Goal: Task Accomplishment & Management: Manage account settings

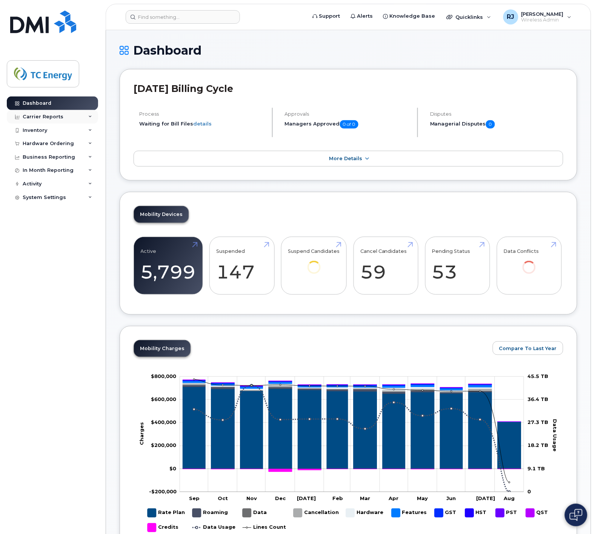
click at [48, 117] on div "Carrier Reports" at bounding box center [43, 117] width 41 height 6
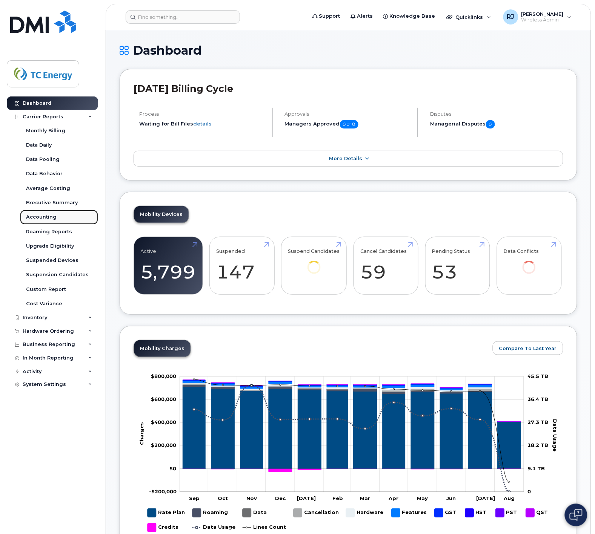
click at [52, 216] on div "Accounting" at bounding box center [41, 217] width 31 height 7
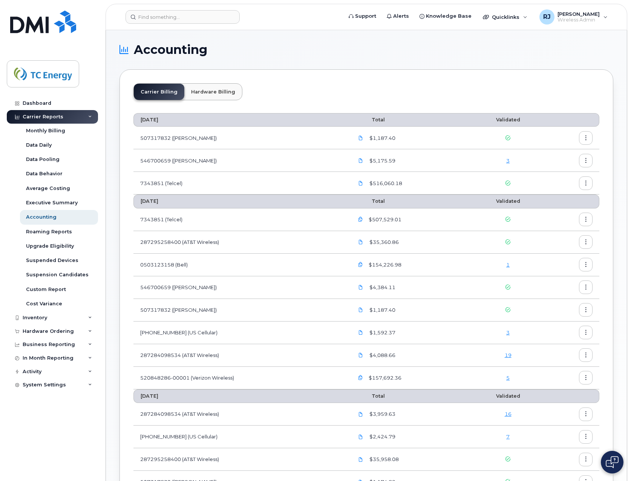
click at [509, 264] on link "1" at bounding box center [507, 265] width 3 height 6
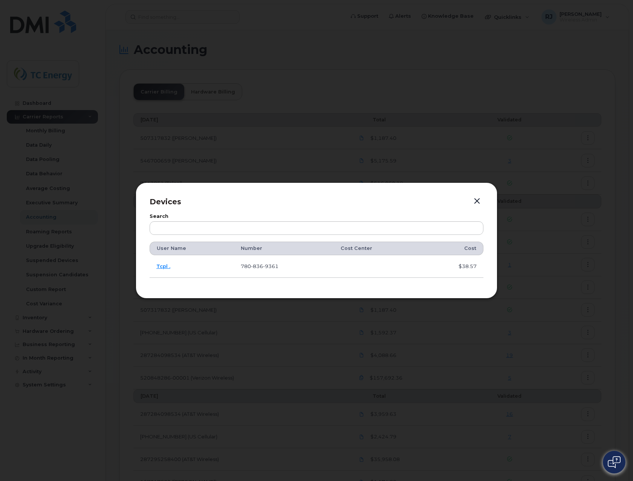
click at [477, 199] on button "button" at bounding box center [477, 201] width 11 height 11
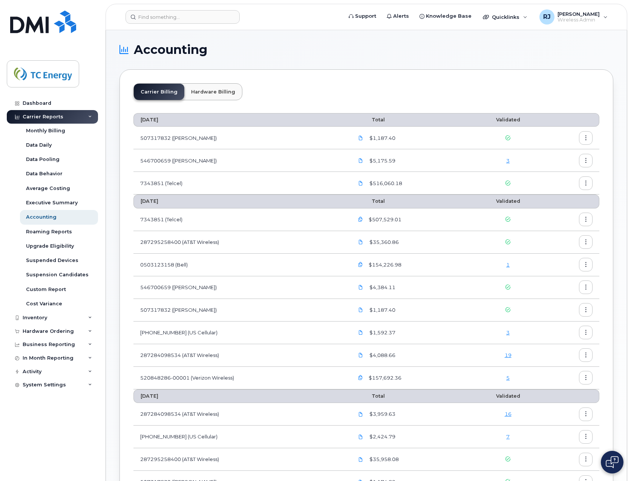
click at [507, 265] on link "1" at bounding box center [507, 265] width 3 height 6
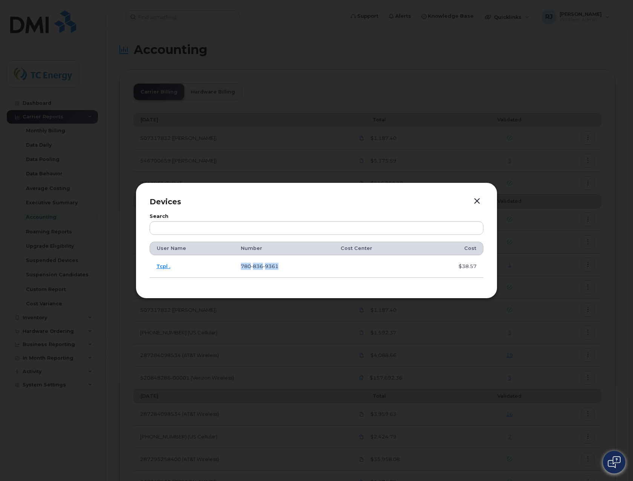
drag, startPoint x: 287, startPoint y: 268, endPoint x: 238, endPoint y: 268, distance: 49.4
click at [238, 268] on td "780 836 9361" at bounding box center [284, 266] width 100 height 23
copy span "780 836 9361"
click at [162, 266] on link "Tcpl ." at bounding box center [163, 266] width 14 height 6
click at [323, 270] on td "780 836 9361" at bounding box center [284, 266] width 100 height 23
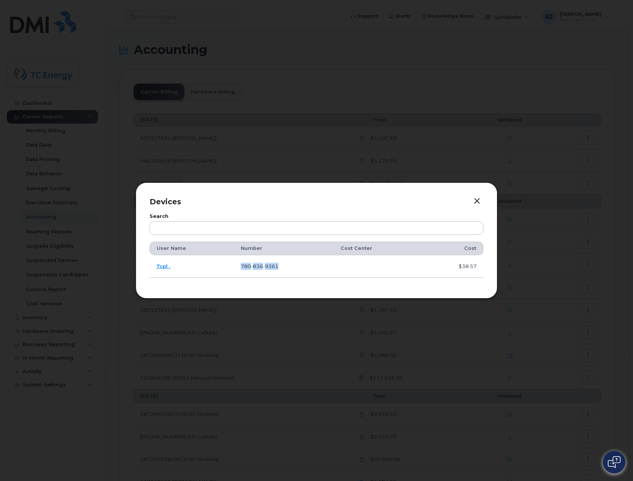
drag, startPoint x: 267, startPoint y: 266, endPoint x: 239, endPoint y: 267, distance: 27.9
click at [239, 267] on td "780 836 9361" at bounding box center [284, 266] width 100 height 23
click at [422, 270] on td at bounding box center [453, 266] width 62 height 23
click at [382, 215] on label "Search" at bounding box center [317, 216] width 334 height 5
drag, startPoint x: 153, startPoint y: 246, endPoint x: 483, endPoint y: 269, distance: 330.7
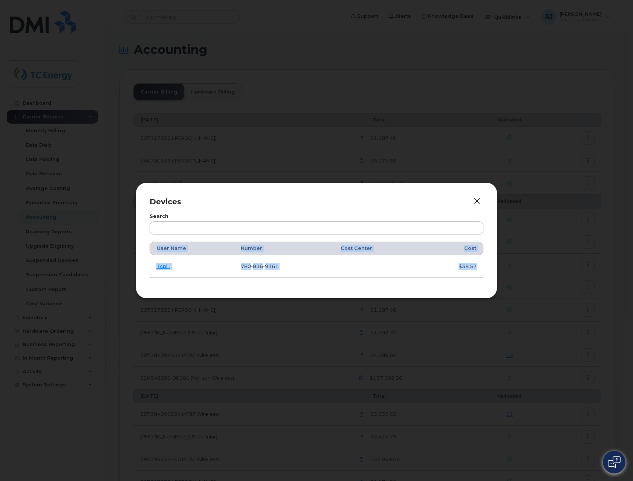
click at [483, 269] on table "User Name Number Cost Center Cost Tcpl . 780 836 9361 $38.57" at bounding box center [317, 260] width 334 height 36
copy table "User Name Number Cost Center Cost Tcpl . 780 836 9361 $38.57"
click at [479, 199] on button "button" at bounding box center [477, 201] width 11 height 11
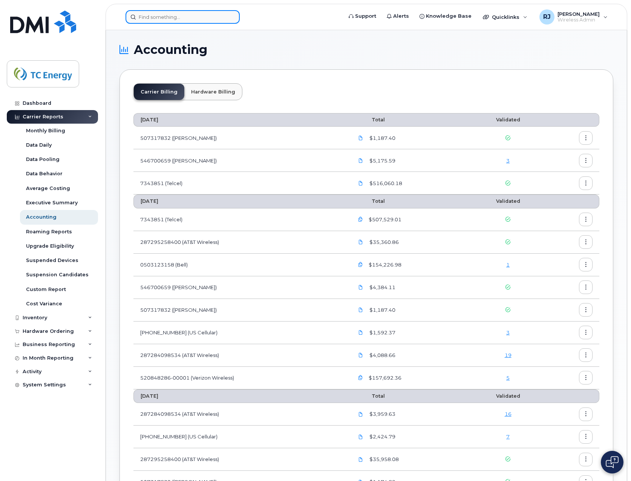
click at [187, 20] on input at bounding box center [183, 17] width 114 height 14
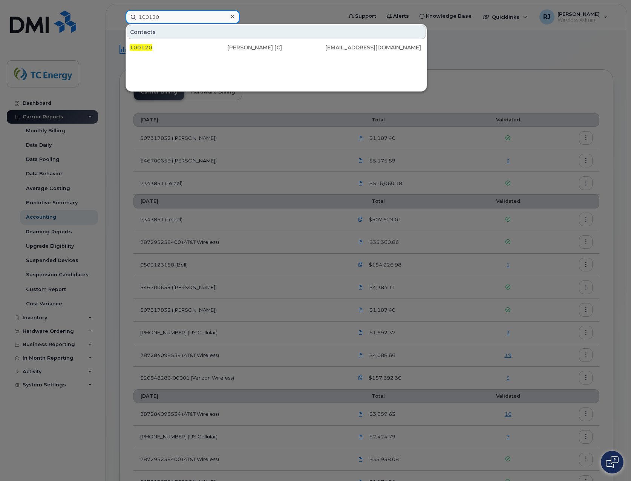
type input "100120"
click at [237, 15] on div at bounding box center [232, 16] width 11 height 11
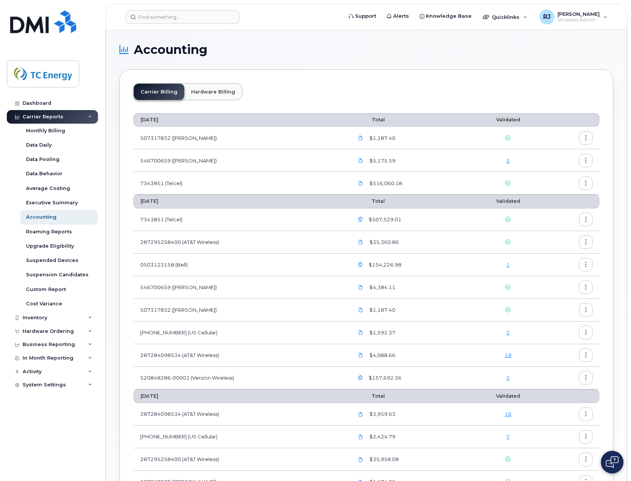
click at [508, 263] on link "1" at bounding box center [507, 265] width 3 height 6
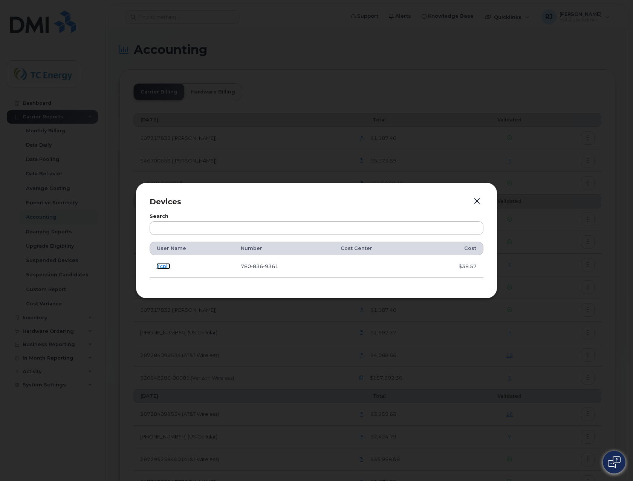
click at [164, 267] on link "Tcpl ." at bounding box center [163, 266] width 14 height 6
click at [477, 199] on button "button" at bounding box center [477, 201] width 11 height 11
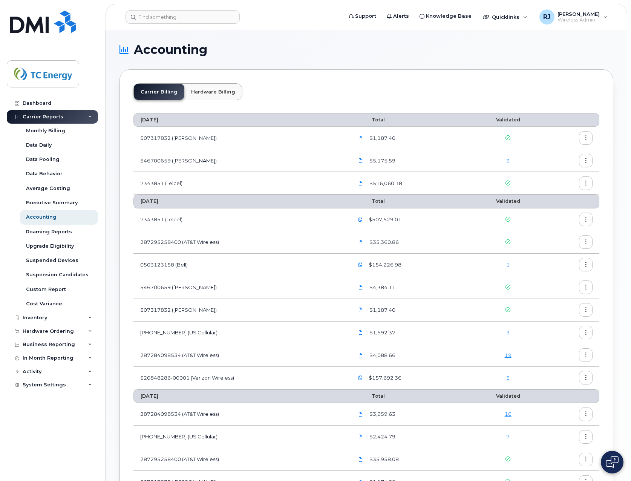
click at [363, 263] on icon "button" at bounding box center [360, 264] width 5 height 5
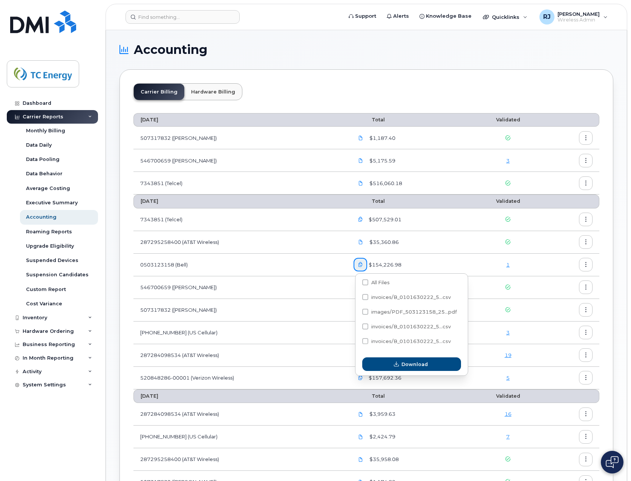
click at [323, 260] on td "0503123158 (Bell)" at bounding box center [239, 265] width 213 height 23
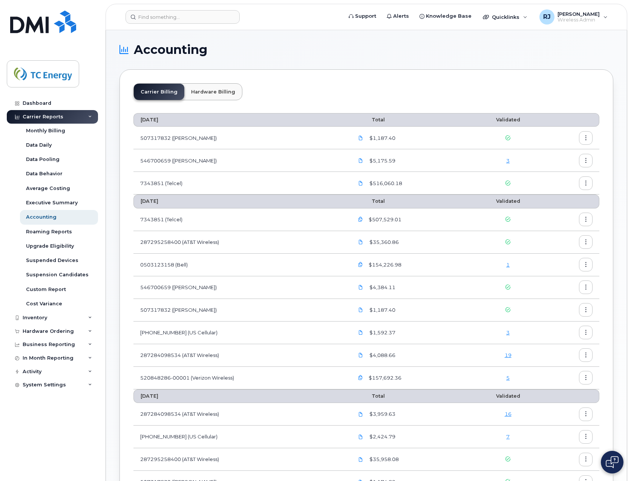
click at [589, 268] on button "button" at bounding box center [586, 265] width 14 height 14
click at [556, 295] on span "Download" at bounding box center [551, 295] width 29 height 7
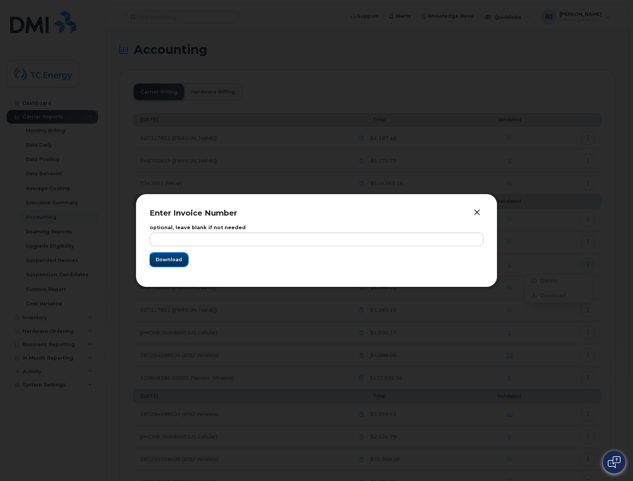
click at [167, 256] on button "Download" at bounding box center [169, 260] width 38 height 14
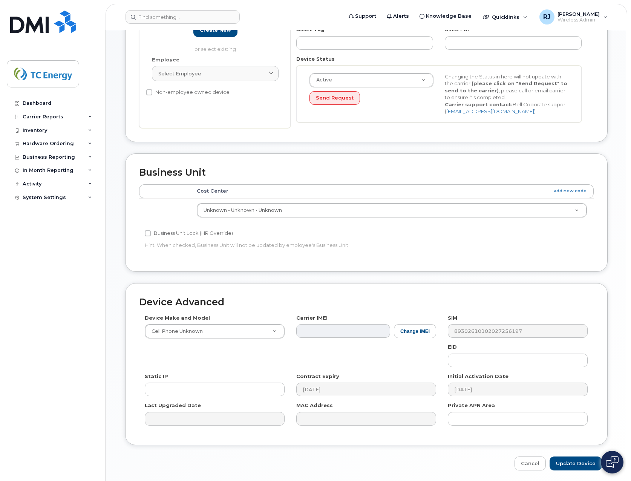
scroll to position [190, 0]
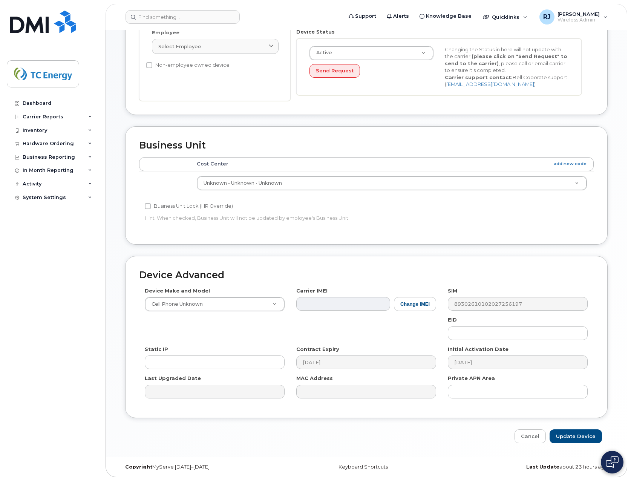
click at [69, 391] on div "Dashboard Carrier Reports Monthly Billing Data Daily Data Pooling Data Behavior…" at bounding box center [53, 283] width 93 height 373
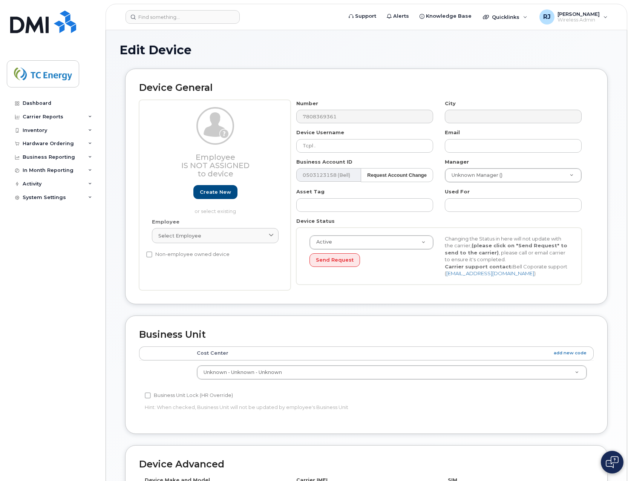
scroll to position [0, 0]
click at [61, 431] on div "Dashboard Carrier Reports Monthly Billing Data Daily Data Pooling Data Behavior…" at bounding box center [53, 283] width 93 height 373
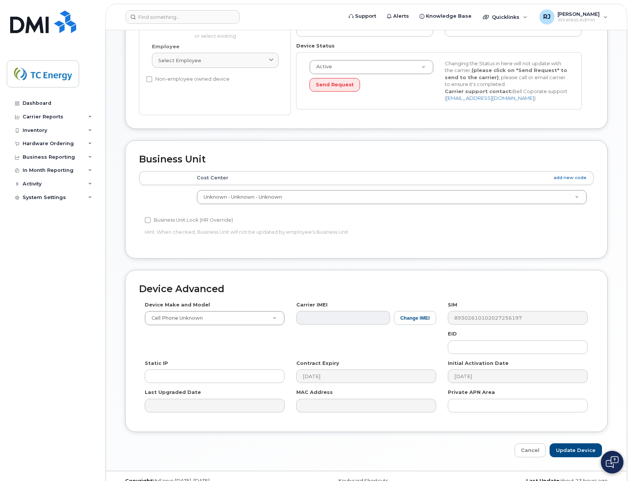
scroll to position [190, 0]
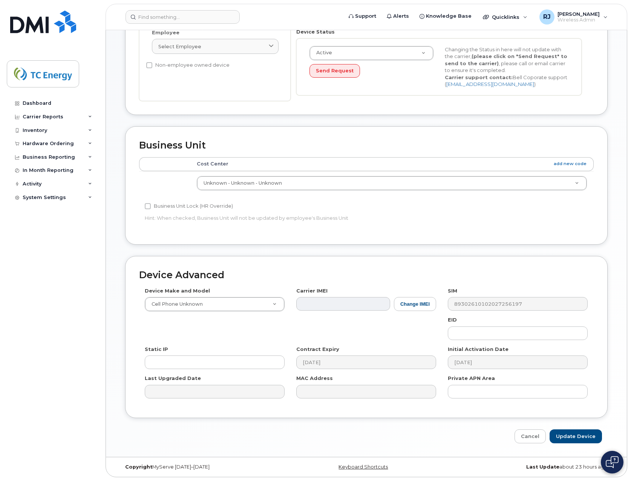
click at [448, 207] on div "Accounting Categories Rules Cost Center add new code Unknown - Unknown - Unknow…" at bounding box center [366, 194] width 455 height 74
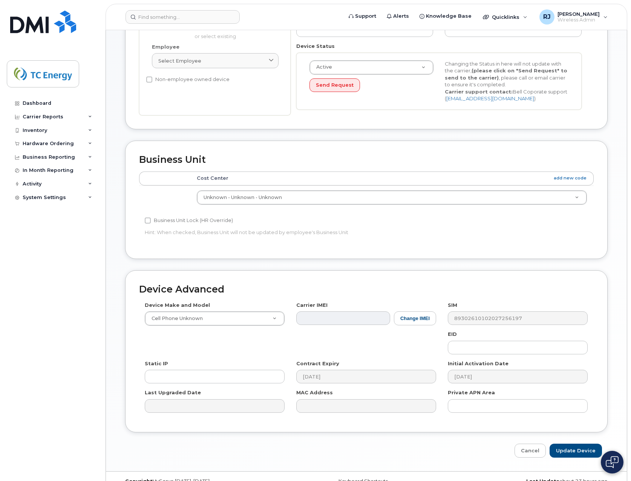
scroll to position [0, 0]
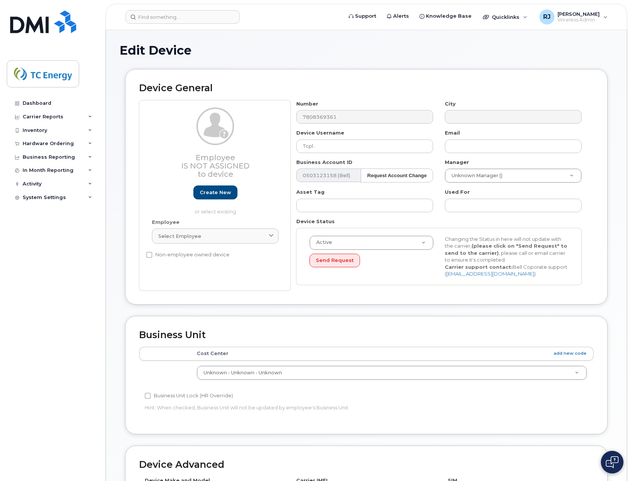
click at [440, 92] on h2 "Device General" at bounding box center [366, 88] width 455 height 11
click at [455, 71] on div "Device General Employee Is not assigned to device Create new or select existing…" at bounding box center [366, 187] width 483 height 236
click at [336, 313] on div "Device General Employee Is not assigned to device Create new or select existing…" at bounding box center [367, 192] width 494 height 247
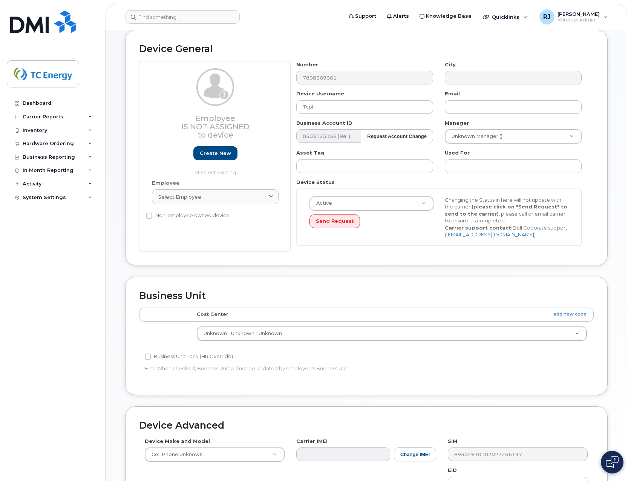
scroll to position [113, 0]
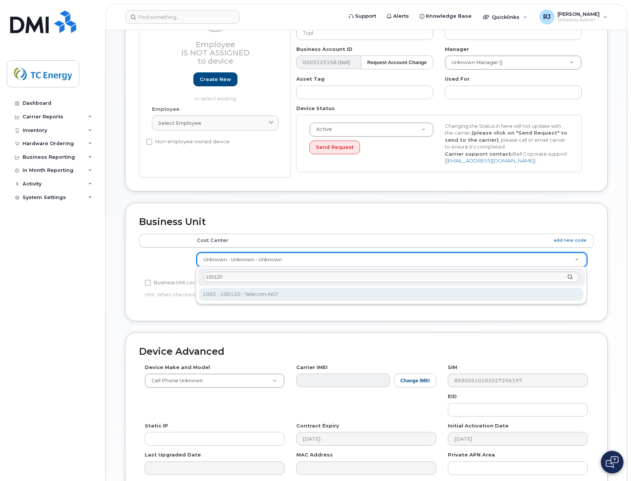
type input "100120"
type input "4139004"
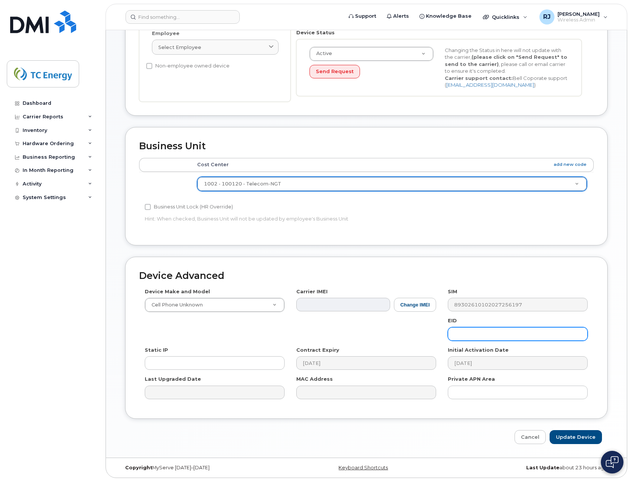
scroll to position [190, 0]
click at [577, 437] on input "Update Device" at bounding box center [576, 436] width 52 height 14
type input "Saving..."
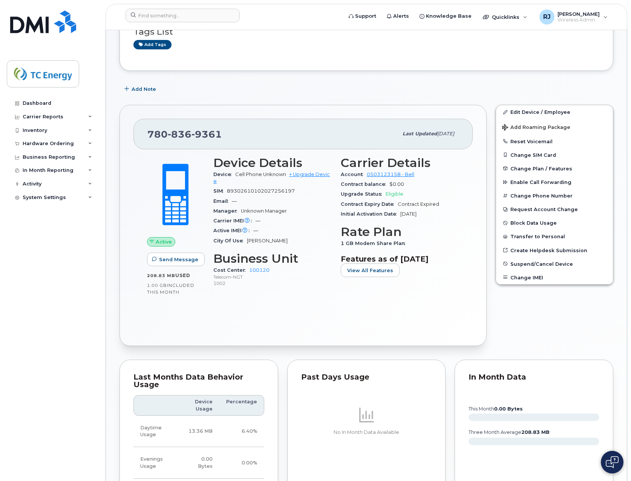
scroll to position [151, 0]
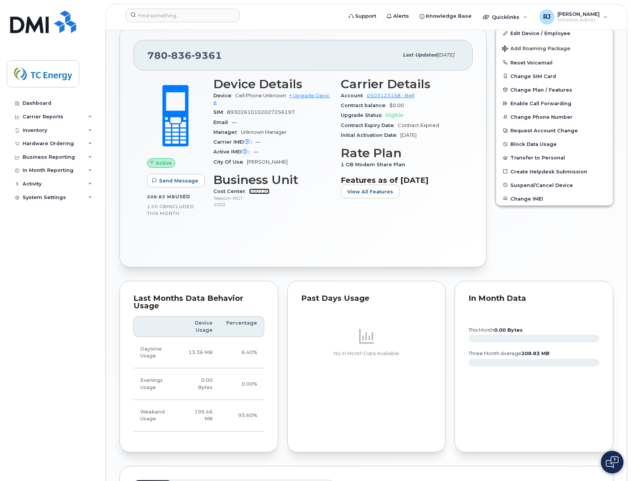
click at [264, 191] on link "100120" at bounding box center [259, 191] width 20 height 6
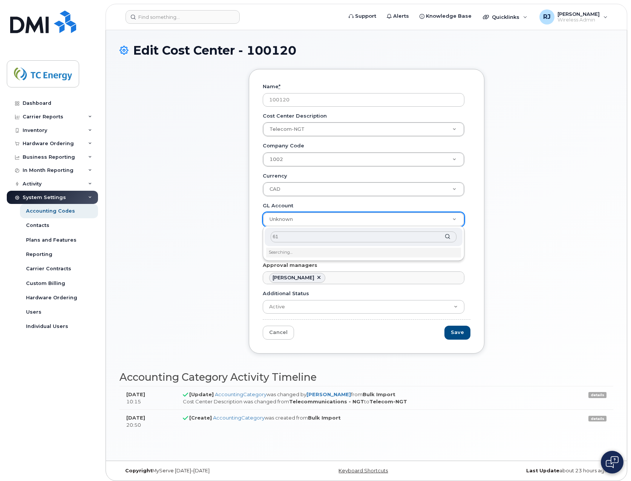
type input "6"
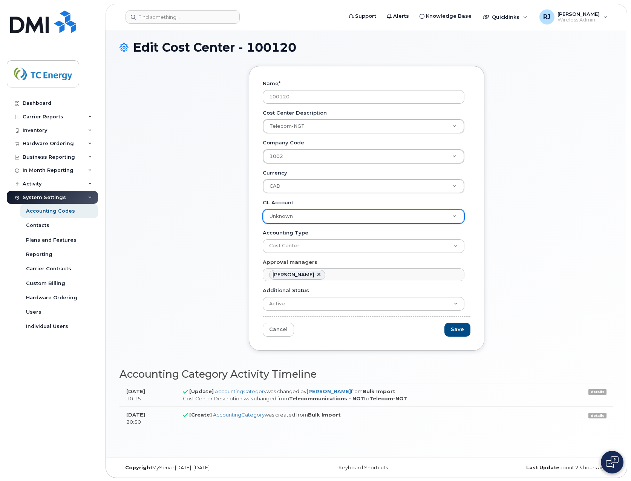
scroll to position [4, 0]
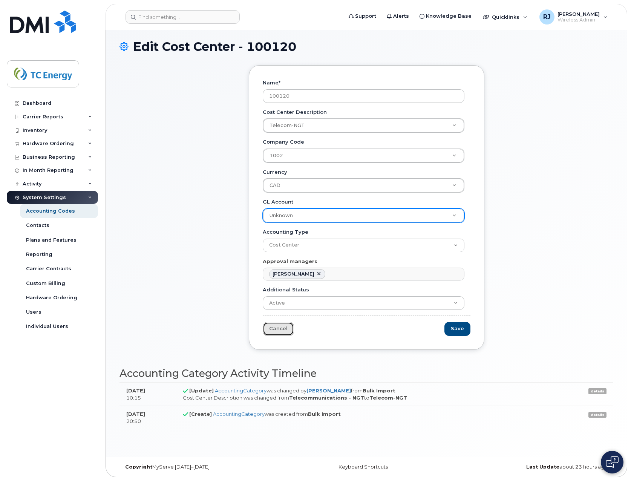
click at [277, 329] on link "Cancel" at bounding box center [278, 329] width 31 height 14
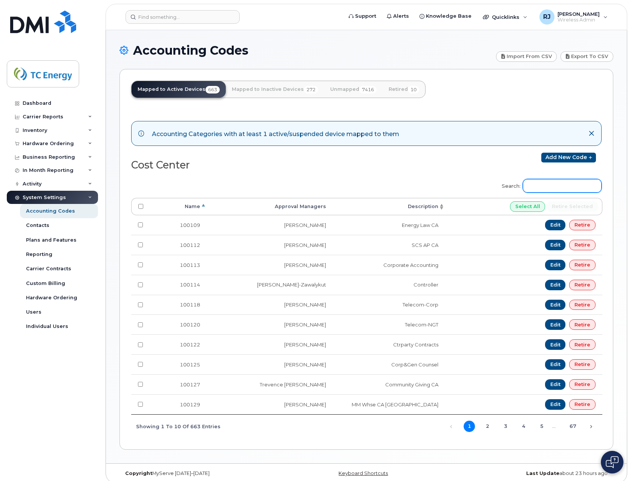
click at [550, 185] on input "Search:" at bounding box center [562, 186] width 79 height 14
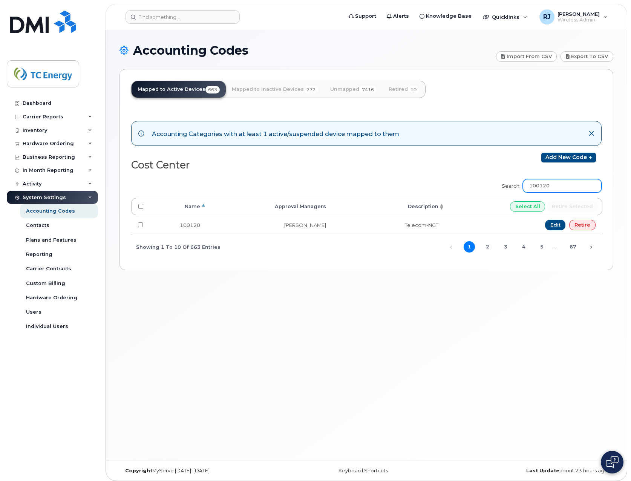
type input "100120"
click at [208, 321] on div "Accounting Codes Import from CSV Export to CSV Mapped to Active Devices 663 Map…" at bounding box center [366, 245] width 521 height 431
click at [41, 127] on div "Inventory" at bounding box center [35, 130] width 25 height 6
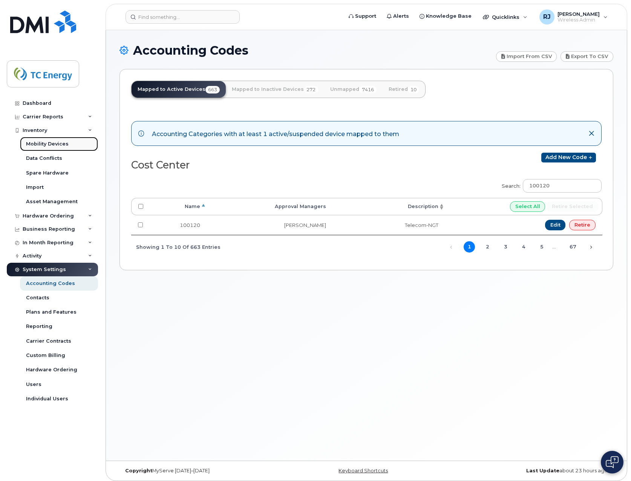
click at [55, 143] on div "Mobility Devices" at bounding box center [47, 144] width 43 height 7
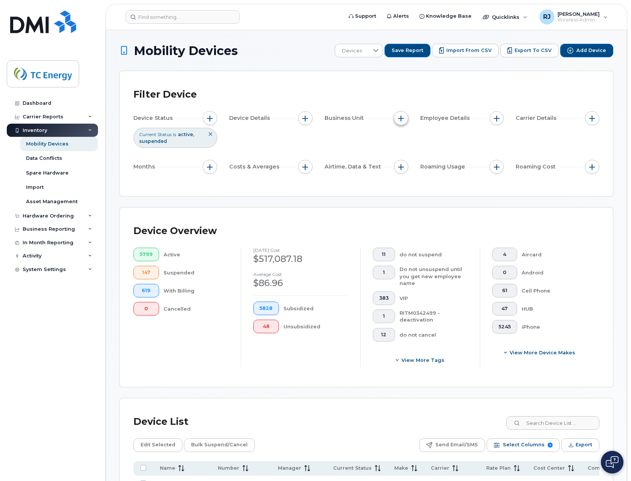
click at [402, 121] on span "button" at bounding box center [401, 118] width 6 height 6
click at [404, 153] on input "Cost Center" at bounding box center [403, 153] width 6 height 6
checkbox input "true"
click at [428, 184] on input "text" at bounding box center [451, 185] width 66 height 7
type input "100120"
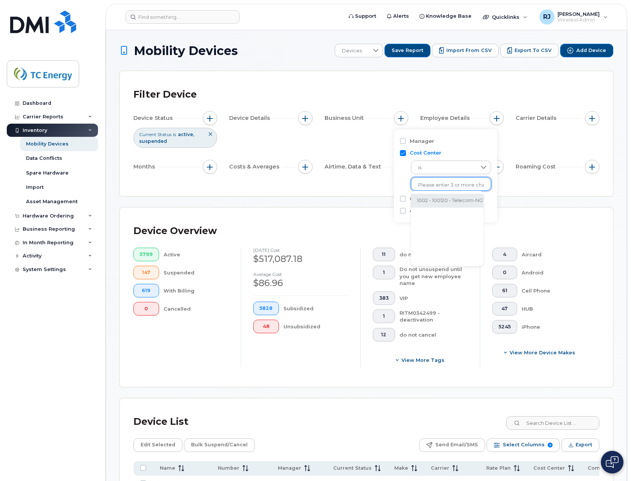
click at [457, 204] on li "1002 - 100120 - Telecom-NGT" at bounding box center [451, 201] width 81 height 14
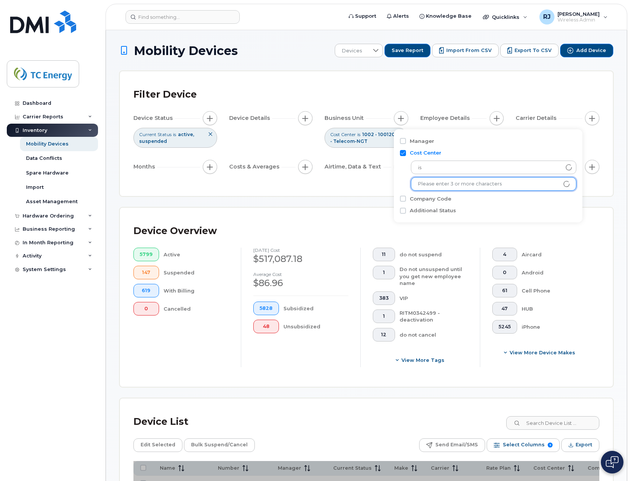
click at [371, 156] on div "Device Status Current Status is active suspended Device Details Business Unit C…" at bounding box center [366, 144] width 466 height 66
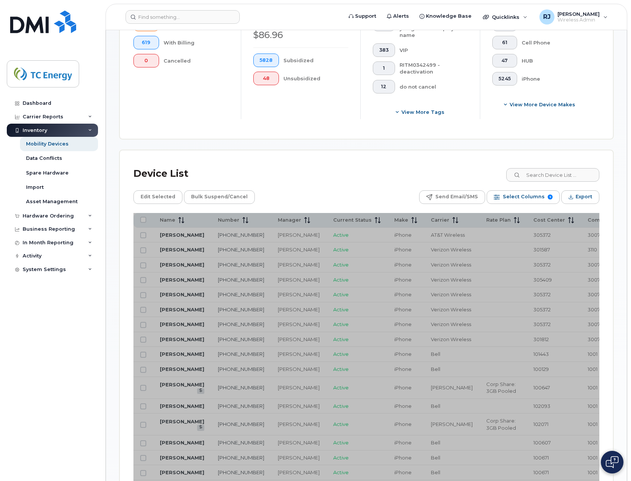
scroll to position [264, 0]
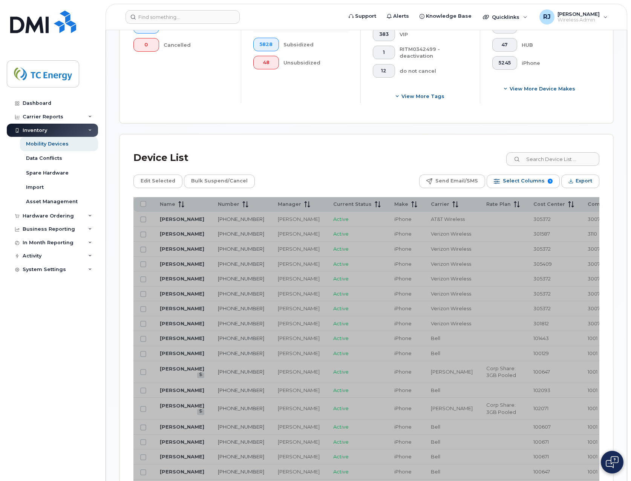
click at [340, 176] on div "Edit Selected Bulk Suspend/Cancel Send Email/SMS Select Columns 9 Filter Refres…" at bounding box center [366, 182] width 466 height 14
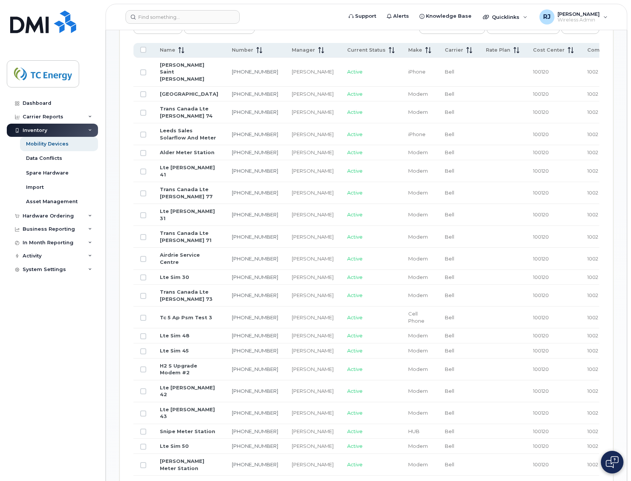
scroll to position [452, 0]
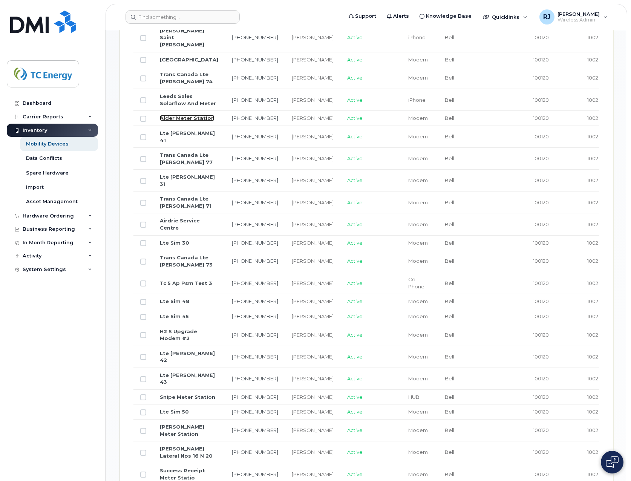
click at [171, 121] on link "Alder Meter Station" at bounding box center [187, 118] width 55 height 6
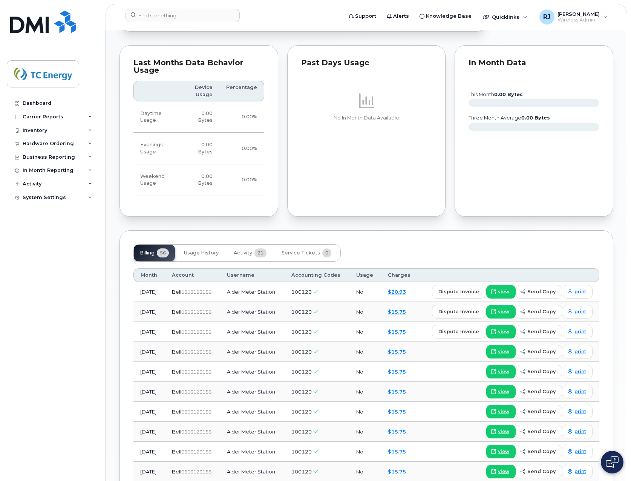
scroll to position [377, 0]
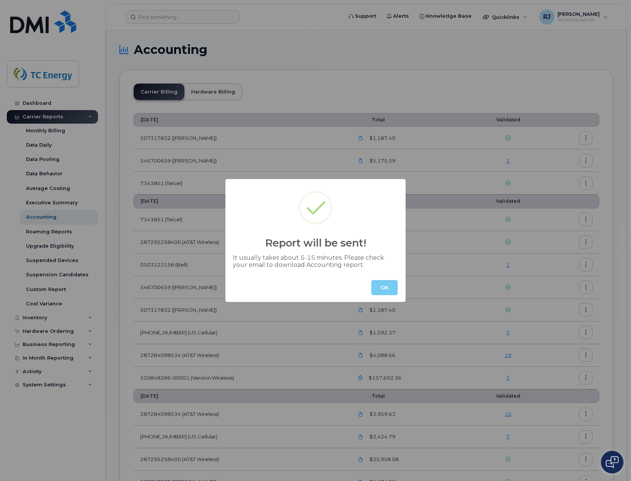
click at [385, 281] on button "OK" at bounding box center [384, 287] width 26 height 15
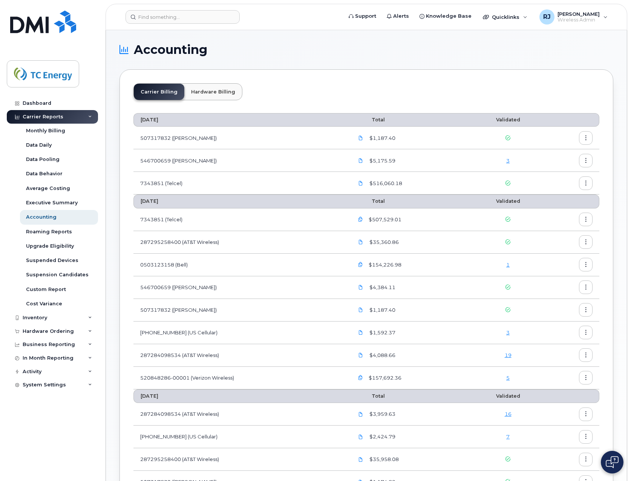
click at [511, 378] on div "5" at bounding box center [507, 377] width 61 height 7
click at [509, 379] on link "5" at bounding box center [507, 378] width 3 height 6
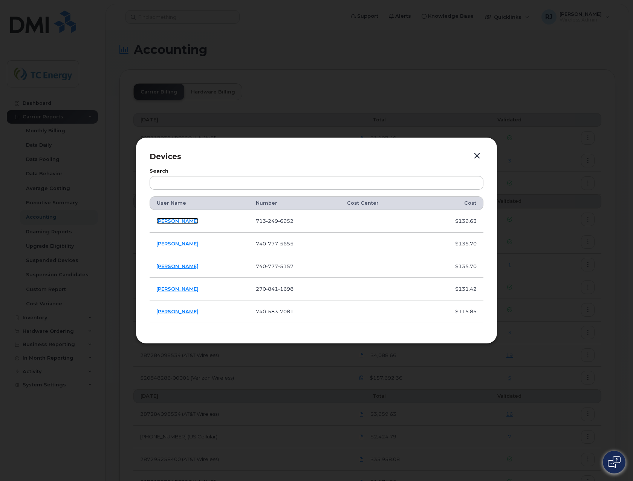
click at [186, 224] on link "[PERSON_NAME]" at bounding box center [177, 221] width 42 height 6
click at [178, 242] on link "John Boyer" at bounding box center [177, 244] width 42 height 6
click at [628, 383] on div at bounding box center [316, 240] width 633 height 481
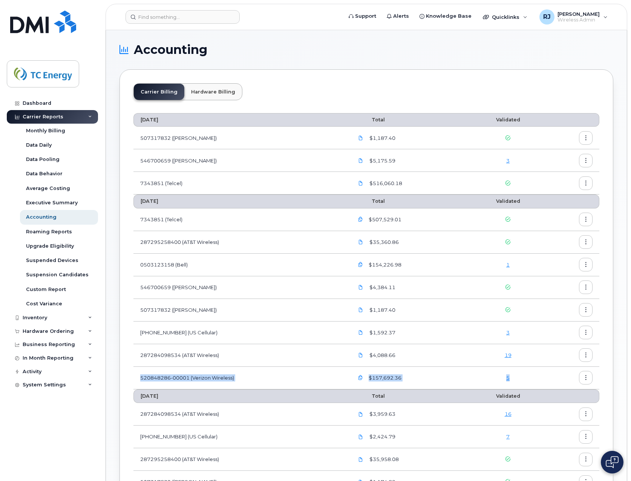
drag, startPoint x: 138, startPoint y: 379, endPoint x: 536, endPoint y: 387, distance: 398.6
click at [536, 387] on tr "520848286-00001 (Verizon Wireless) $157,692.36 5" at bounding box center [366, 378] width 466 height 23
copy tr "520848286-00001 (Verizon Wireless) $157,692.36 5"
click at [509, 332] on link "3" at bounding box center [507, 332] width 3 height 6
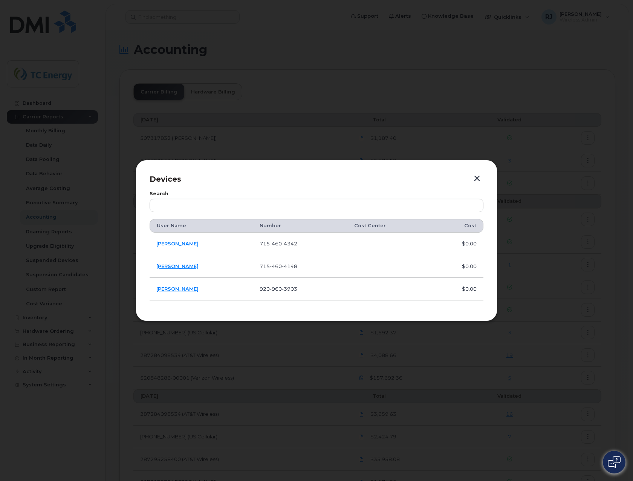
click at [478, 176] on button "button" at bounding box center [477, 178] width 11 height 11
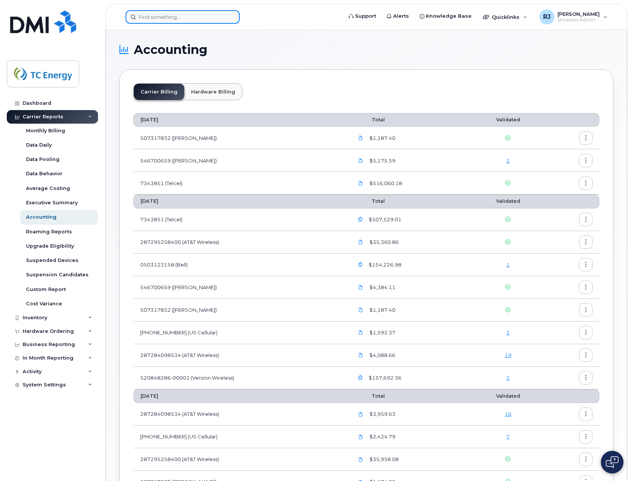
click at [198, 16] on input at bounding box center [183, 17] width 114 height 14
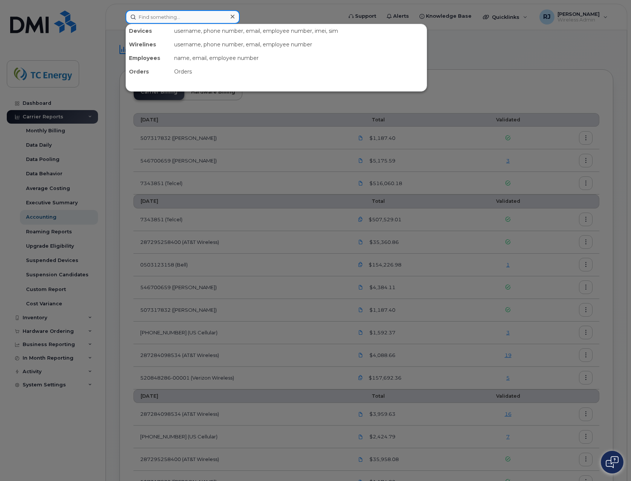
click at [177, 17] on input at bounding box center [183, 17] width 114 height 14
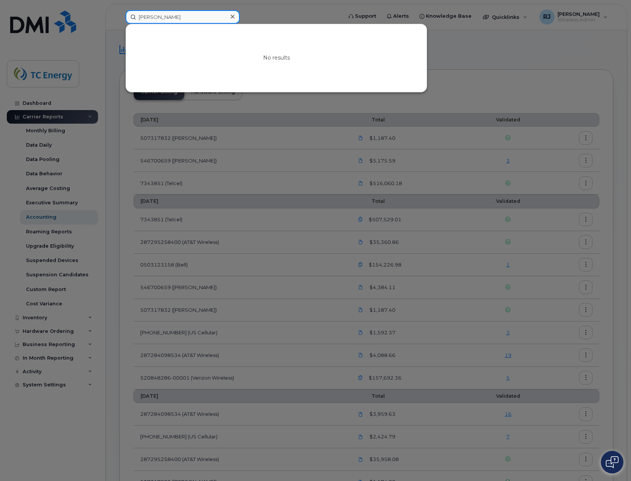
drag, startPoint x: 181, startPoint y: 14, endPoint x: 177, endPoint y: 15, distance: 3.8
click at [178, 15] on input "micahel" at bounding box center [183, 17] width 114 height 14
drag, startPoint x: 169, startPoint y: 16, endPoint x: 121, endPoint y: 15, distance: 47.9
click at [122, 15] on div "micahel No results" at bounding box center [232, 17] width 224 height 14
type input "i"
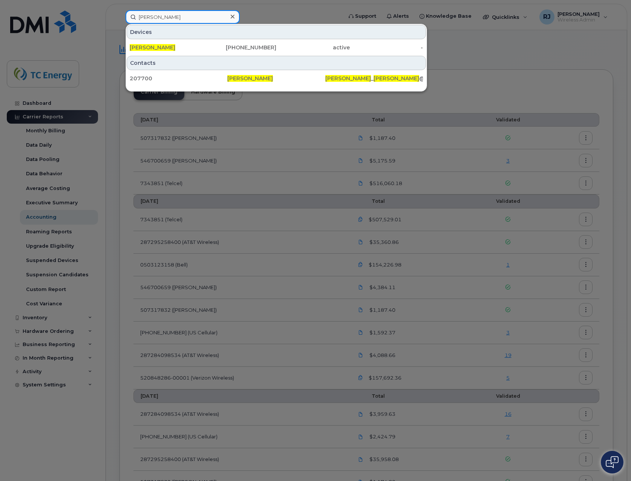
type input "michael rinehart"
click at [591, 61] on div at bounding box center [315, 240] width 631 height 481
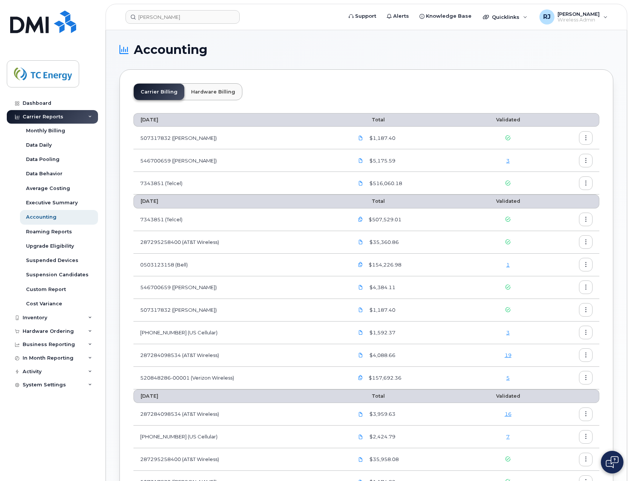
click at [371, 77] on div "Carrier Billing Hardware Billing August 2025 Total Validated 507317832 (Rogers)…" at bounding box center [367, 350] width 494 height 562
click at [607, 51] on h1 "Accounting" at bounding box center [365, 50] width 490 height 12
click at [586, 18] on span "Wireless Admin" at bounding box center [579, 20] width 42 height 6
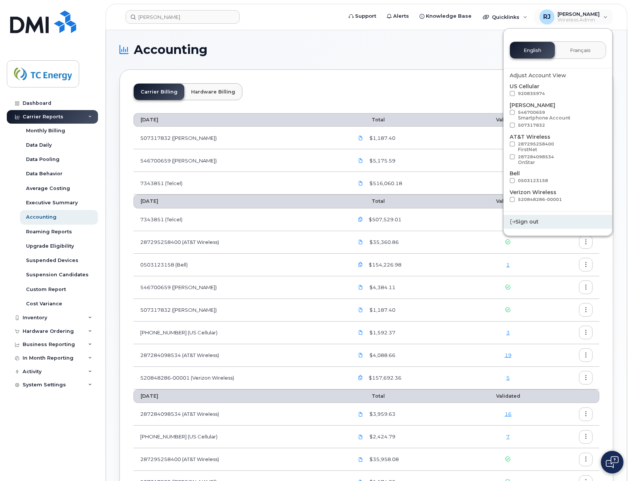
click at [533, 222] on div "Sign out" at bounding box center [558, 222] width 109 height 14
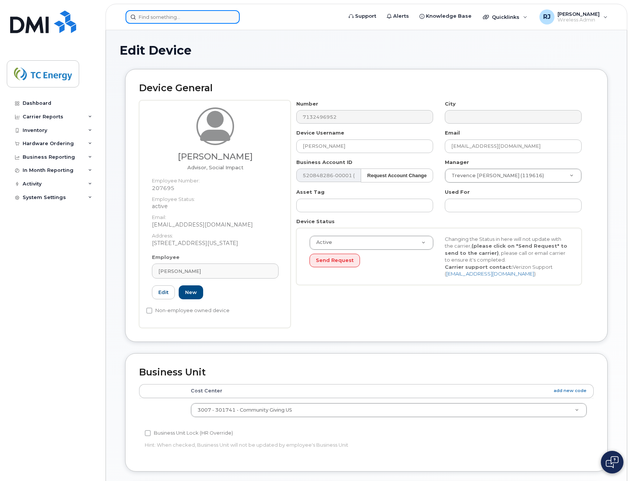
click at [186, 19] on input at bounding box center [183, 17] width 114 height 14
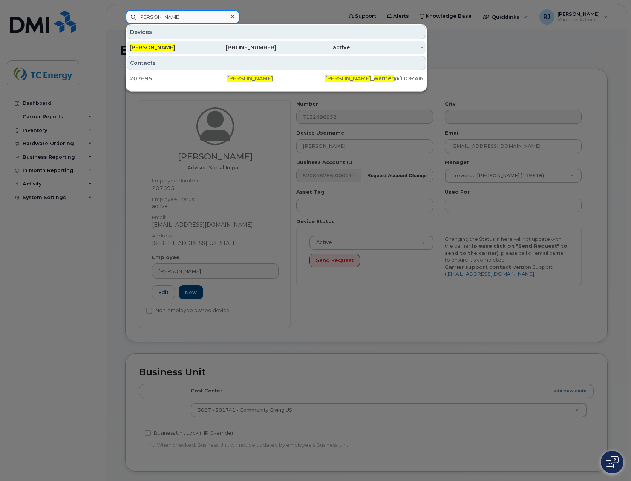
type input "stacey warner"
click at [247, 47] on div "713-249-6952" at bounding box center [240, 48] width 74 height 8
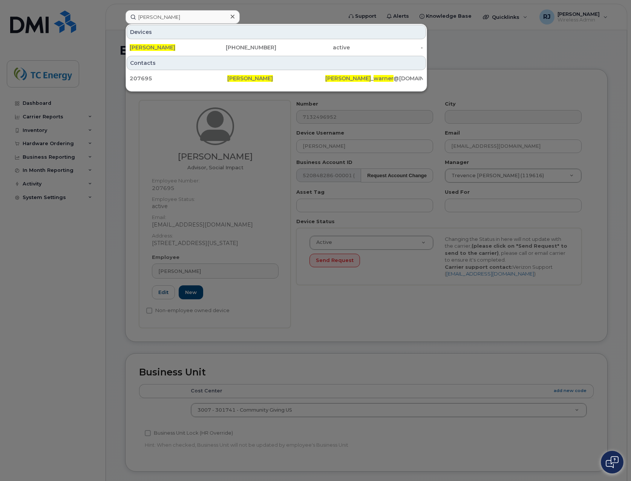
click at [265, 17] on div at bounding box center [315, 240] width 631 height 481
